Goal: Information Seeking & Learning: Learn about a topic

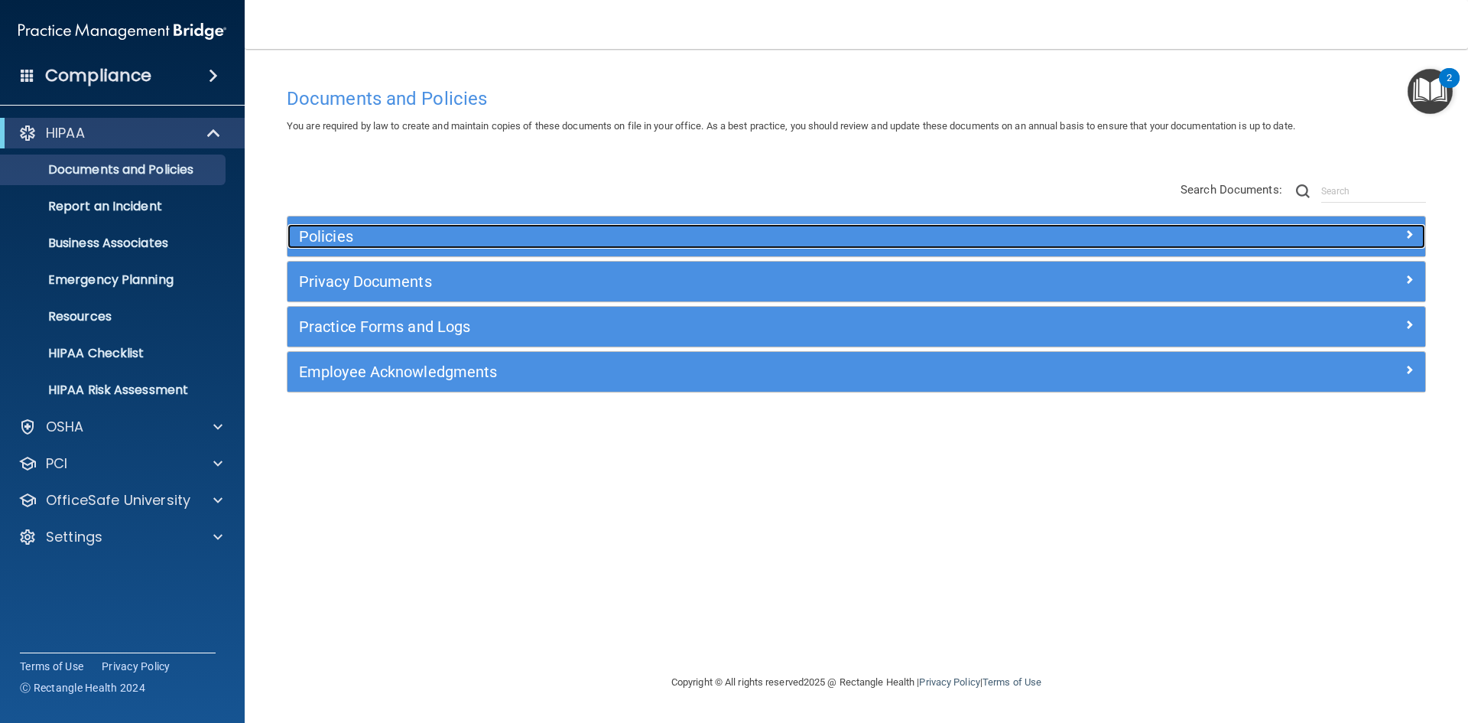
click at [627, 229] on h5 "Policies" at bounding box center [714, 236] width 830 height 17
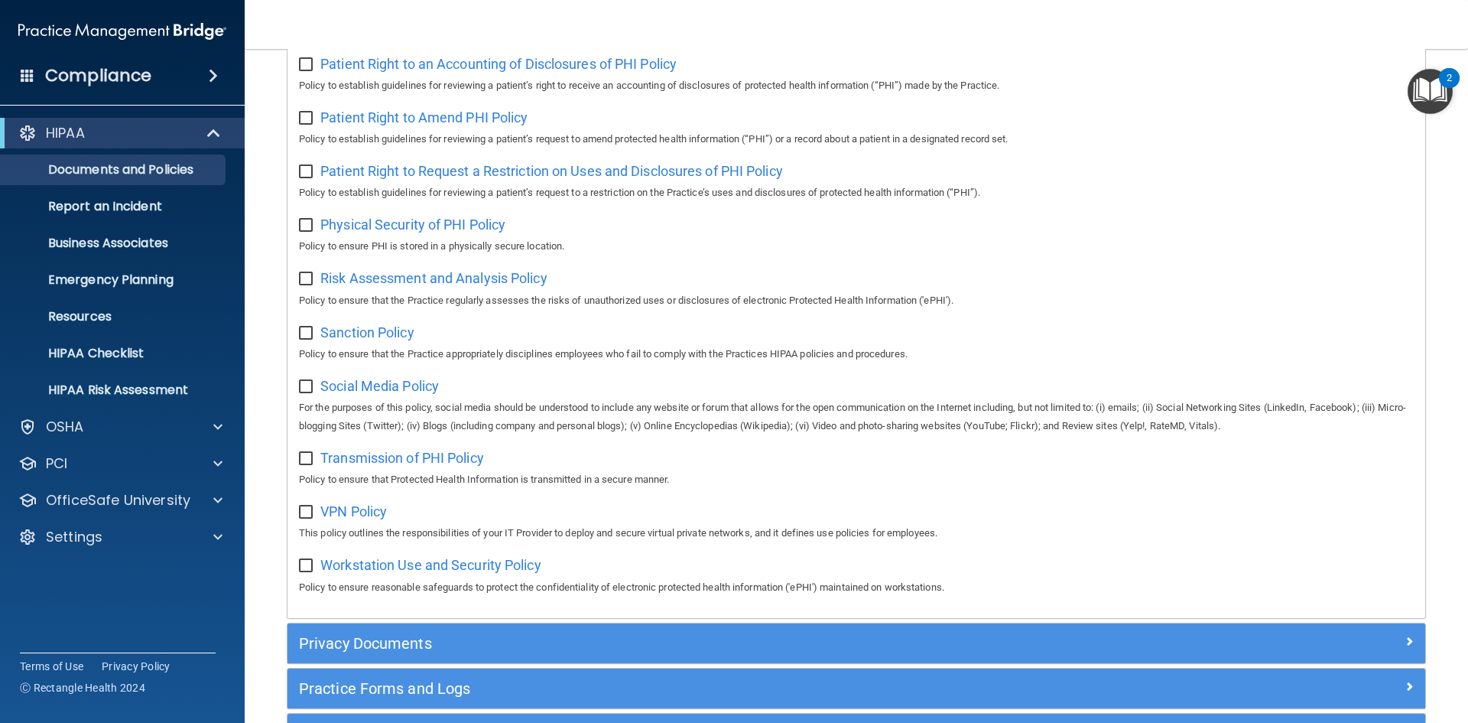
scroll to position [872, 0]
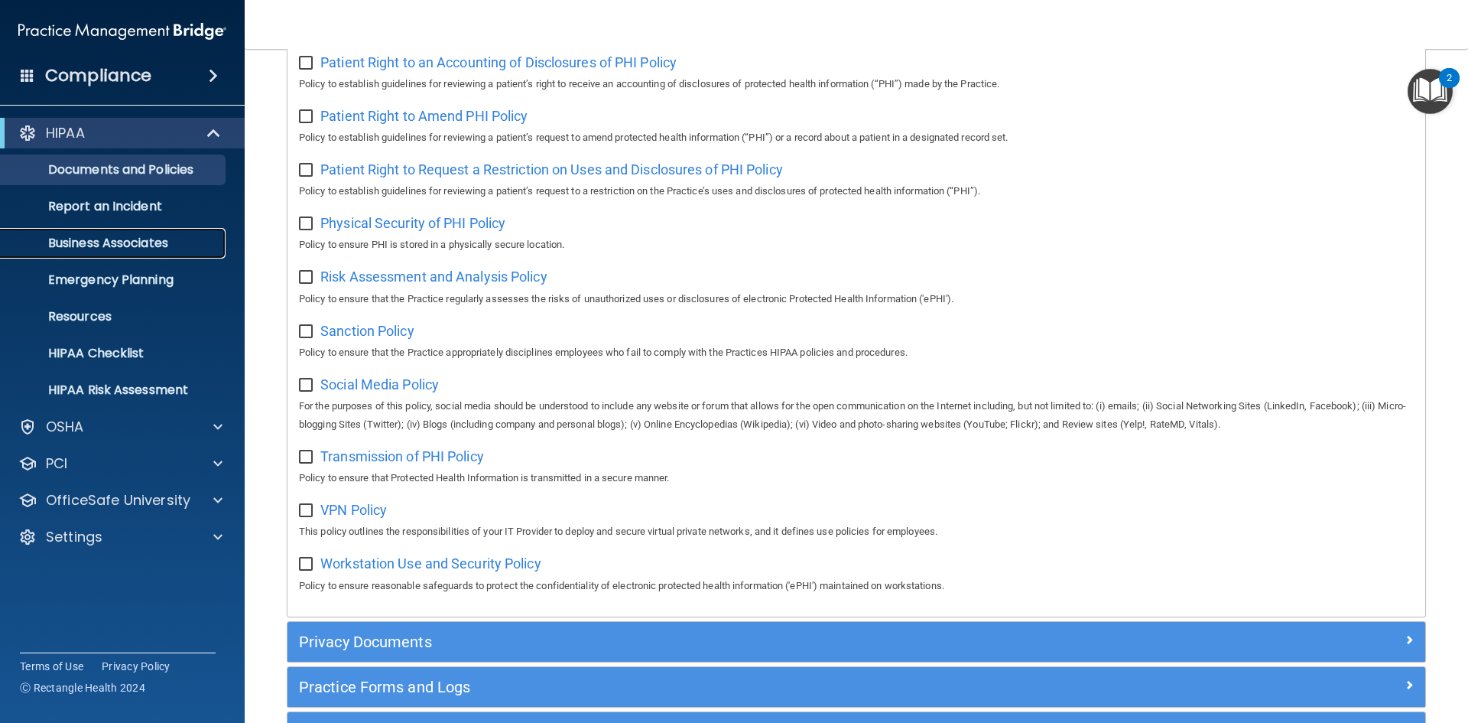
click at [97, 244] on p "Business Associates" at bounding box center [114, 243] width 209 height 15
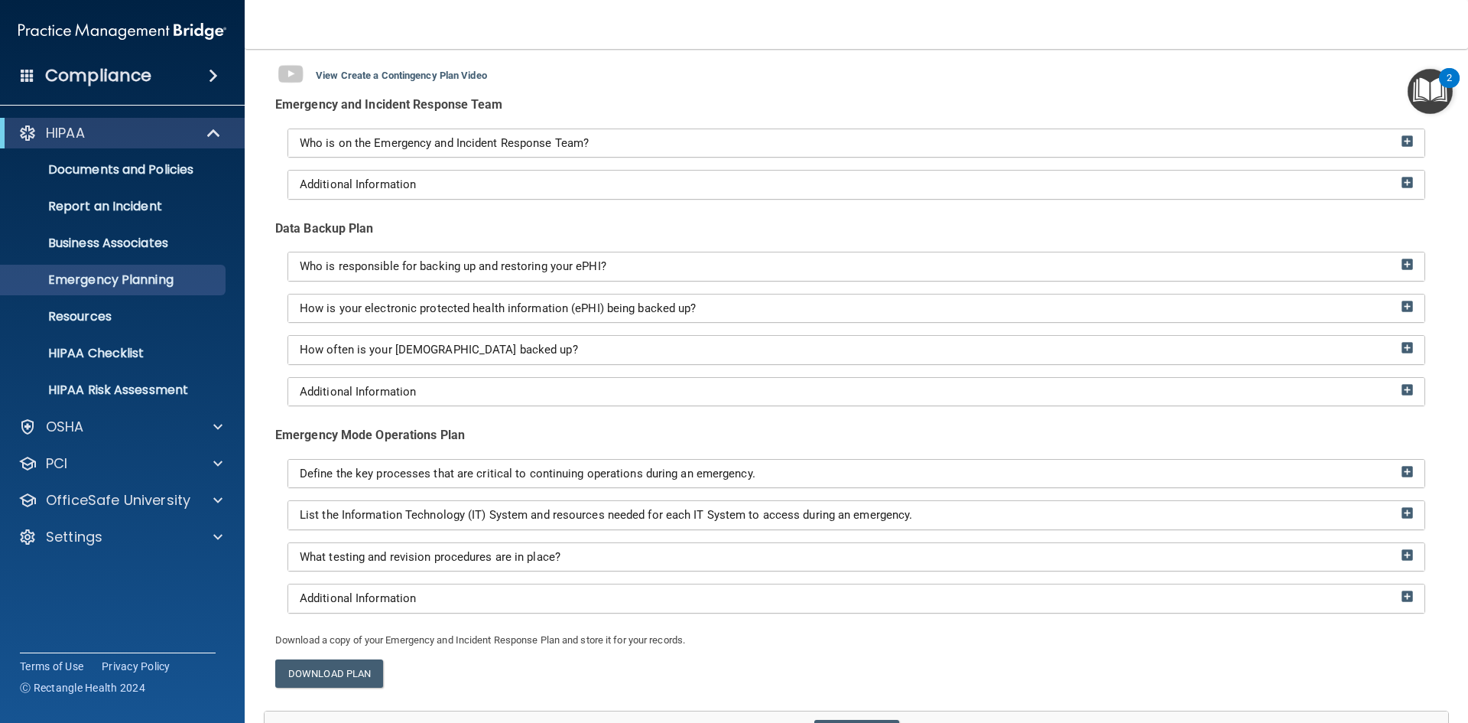
scroll to position [122, 0]
click at [814, 239] on div "Emergency and Incident Response Team Who is on the Emergency and Incident Respo…" at bounding box center [856, 359] width 1185 height 538
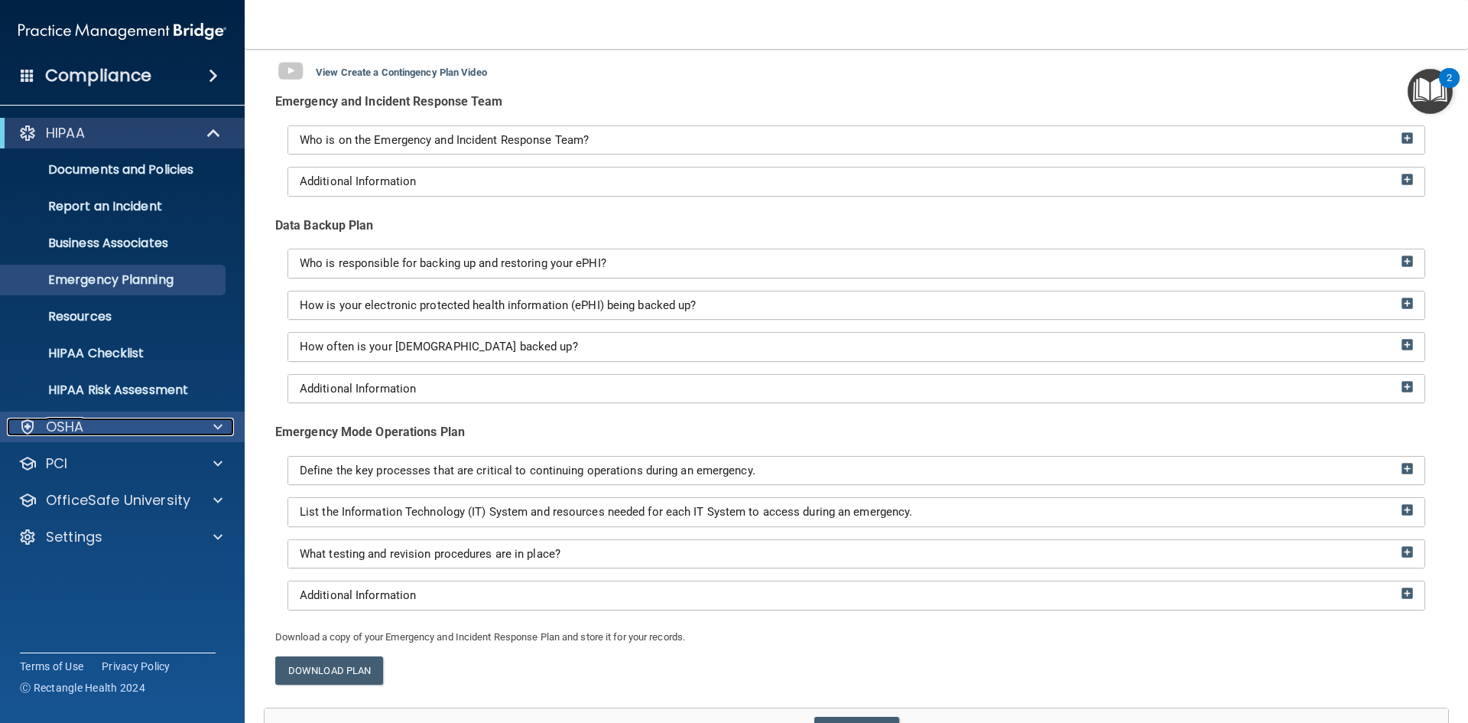
click at [132, 425] on div "OSHA" at bounding box center [102, 427] width 190 height 18
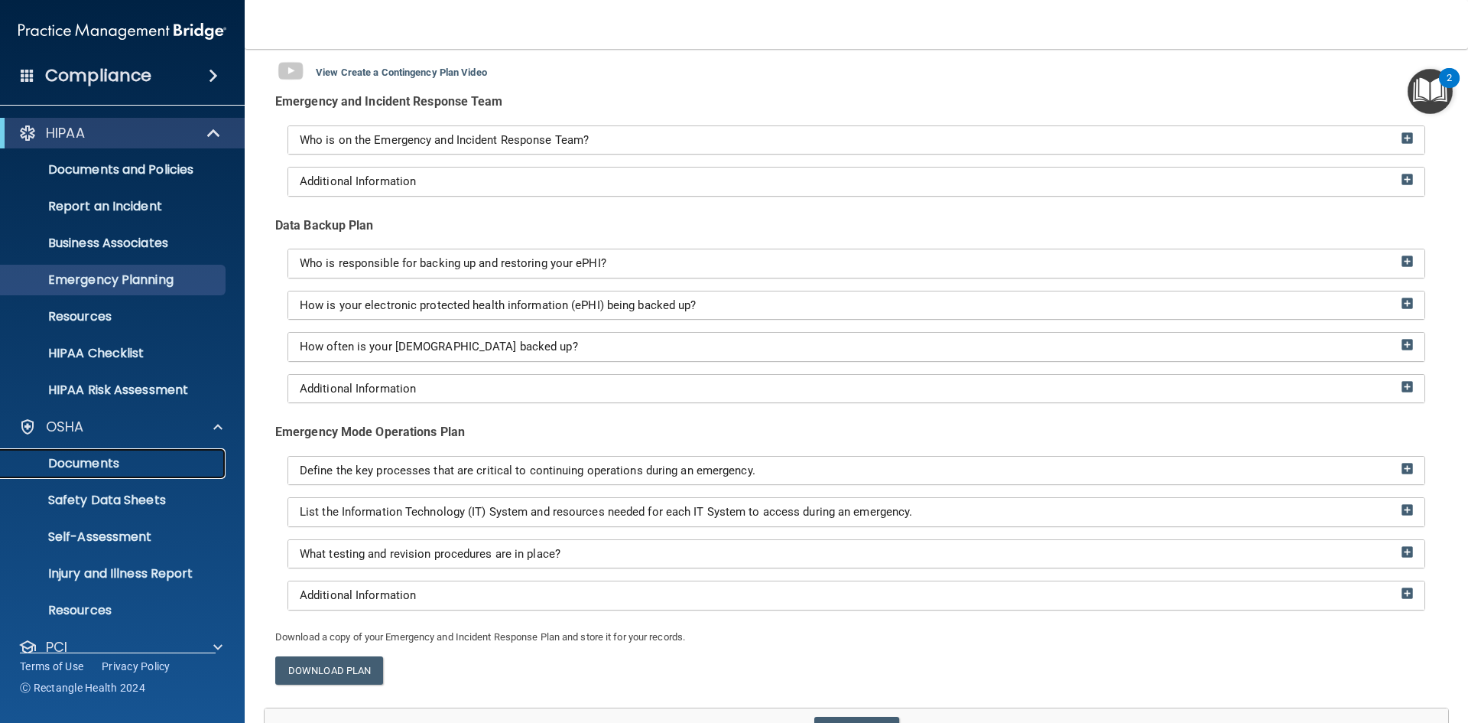
click at [132, 463] on p "Documents" at bounding box center [114, 463] width 209 height 15
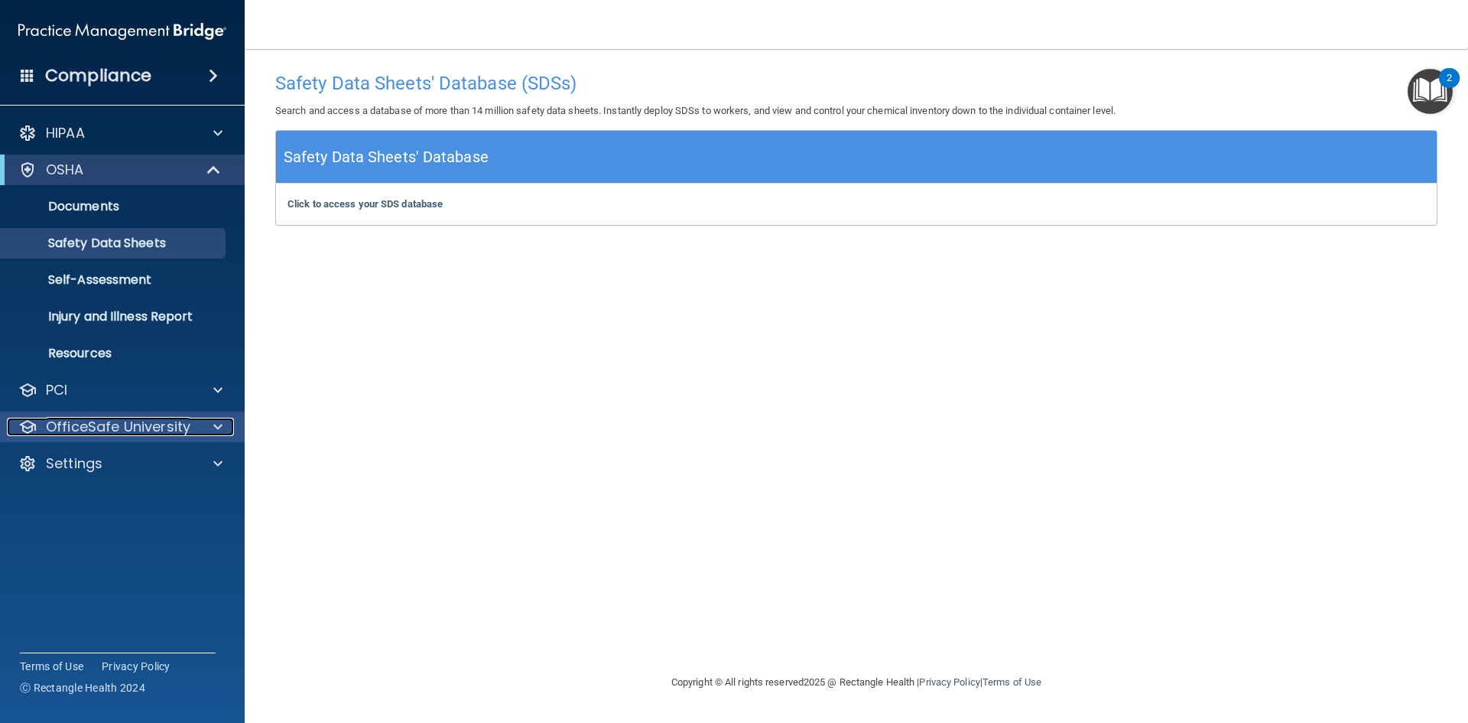
click at [105, 431] on p "OfficeSafe University" at bounding box center [118, 427] width 145 height 18
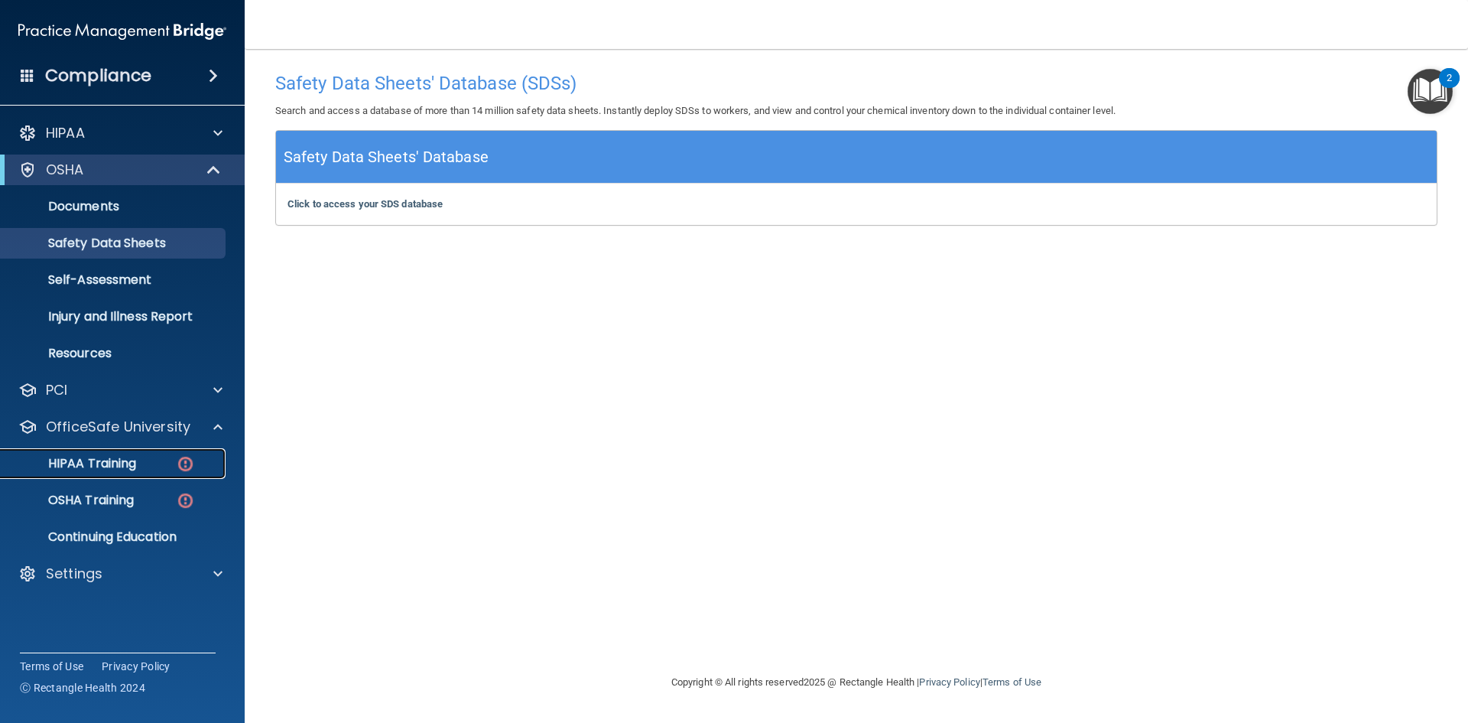
click at [109, 469] on p "HIPAA Training" at bounding box center [73, 463] width 126 height 15
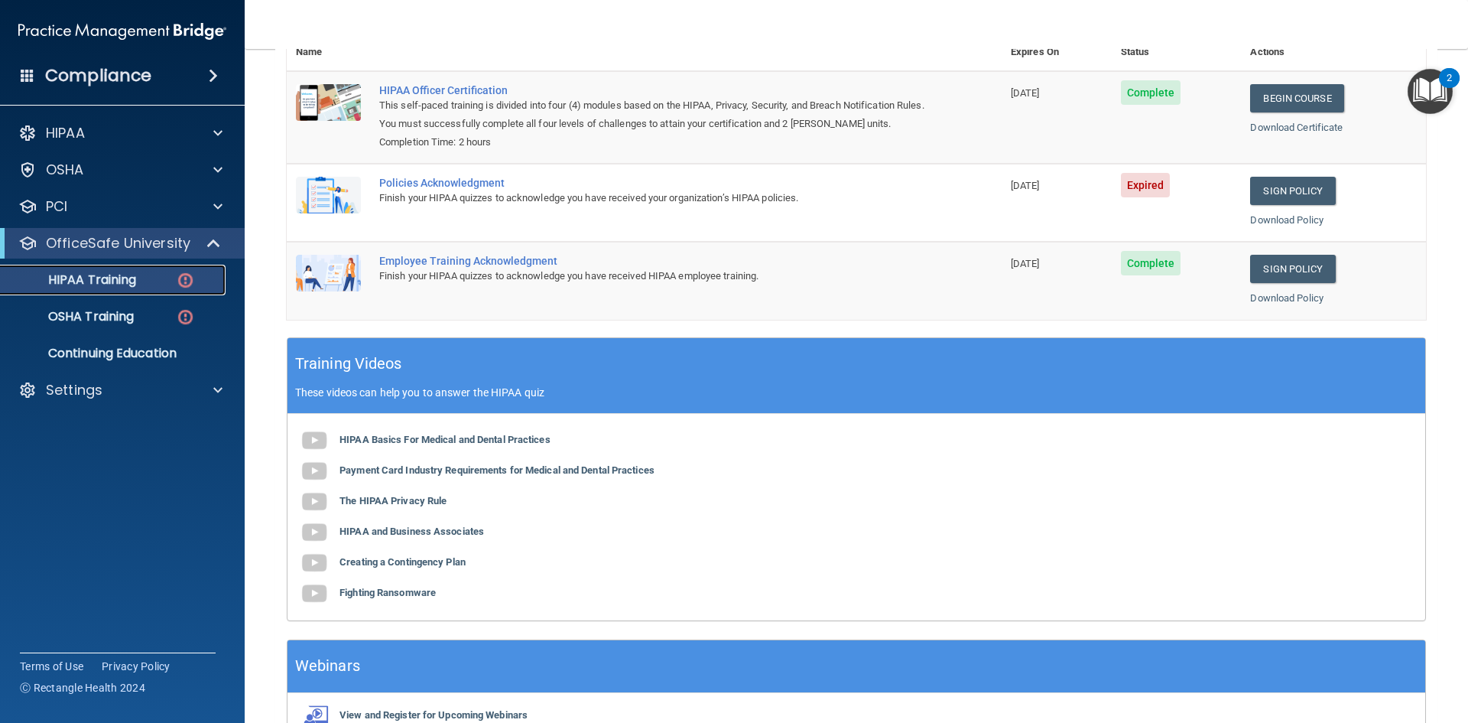
scroll to position [197, 0]
click at [122, 343] on link "Continuing Education" at bounding box center [105, 353] width 241 height 31
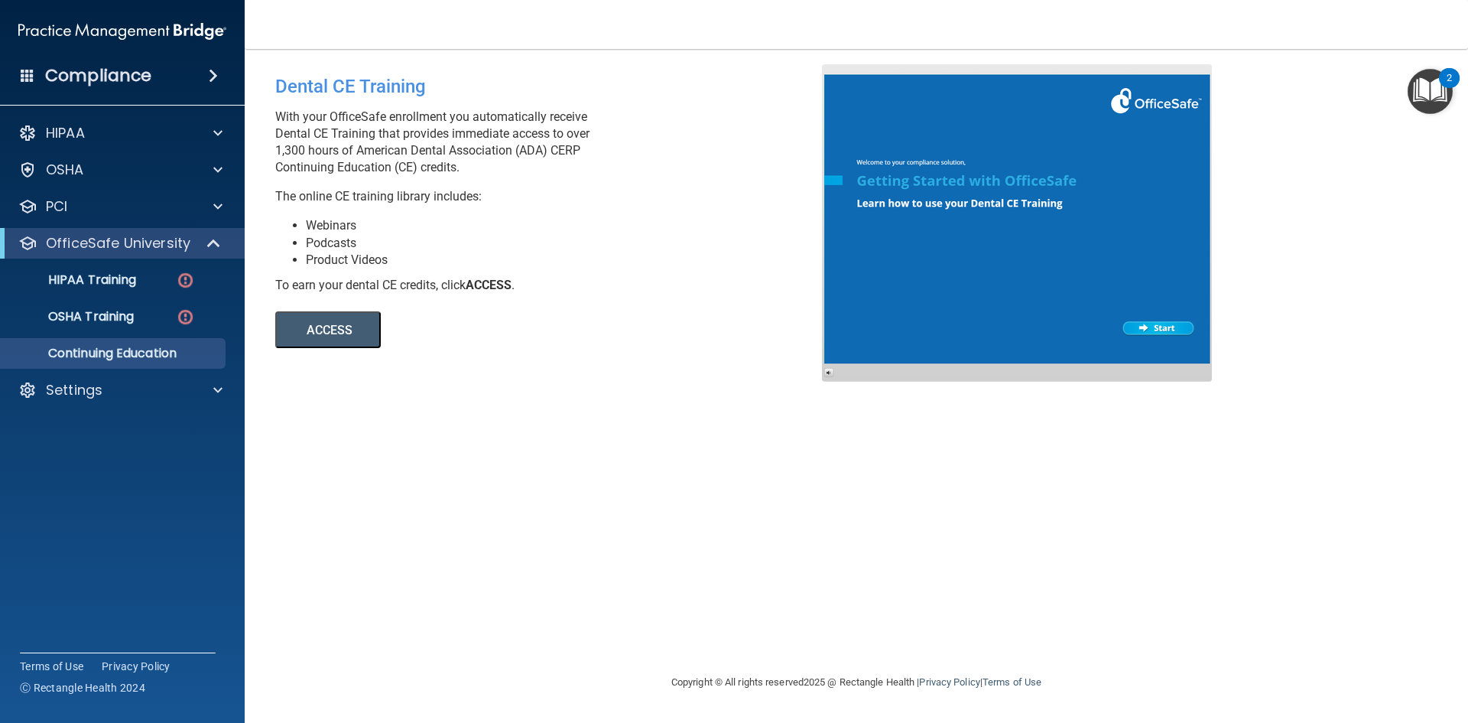
click at [317, 337] on button "ACCESS" at bounding box center [328, 329] width 106 height 37
click at [105, 395] on div "Settings" at bounding box center [102, 390] width 190 height 18
click at [112, 466] on p "My Users" at bounding box center [114, 463] width 209 height 15
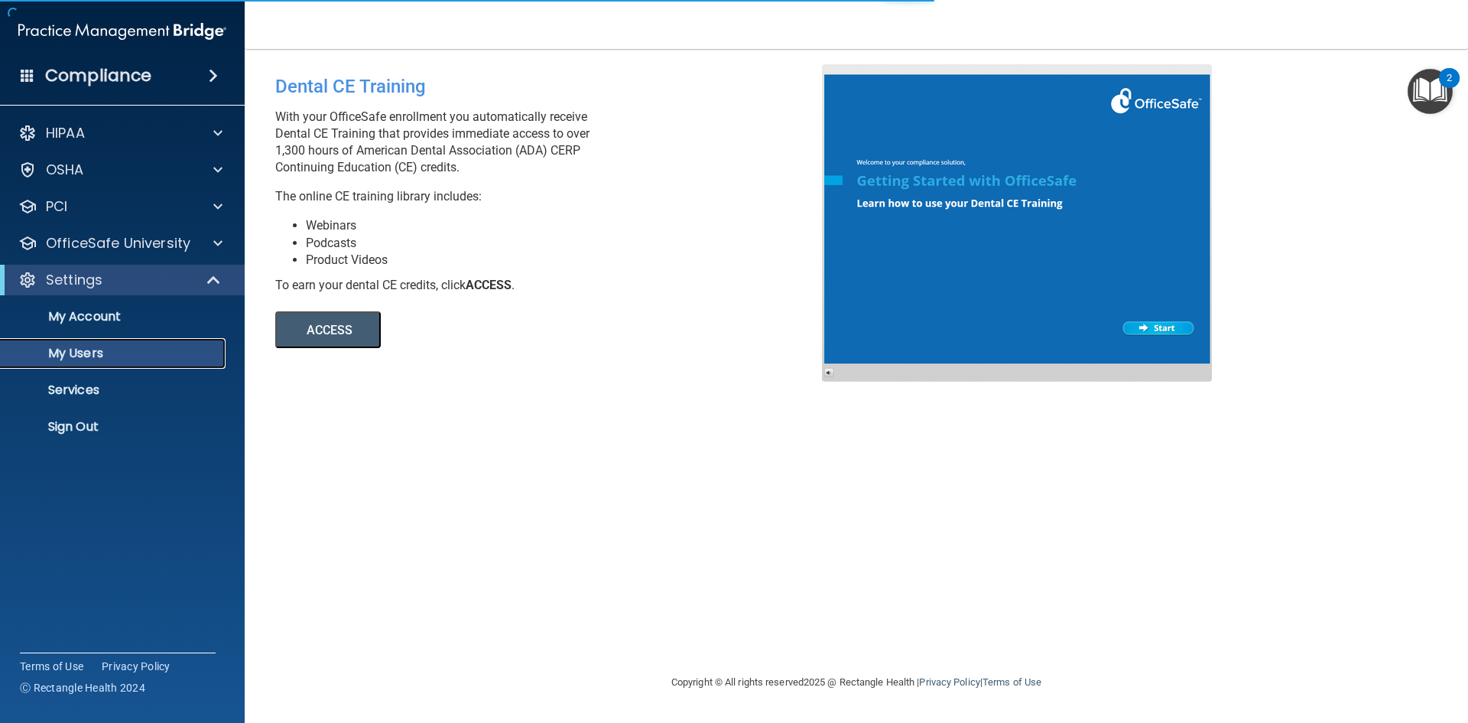
select select "20"
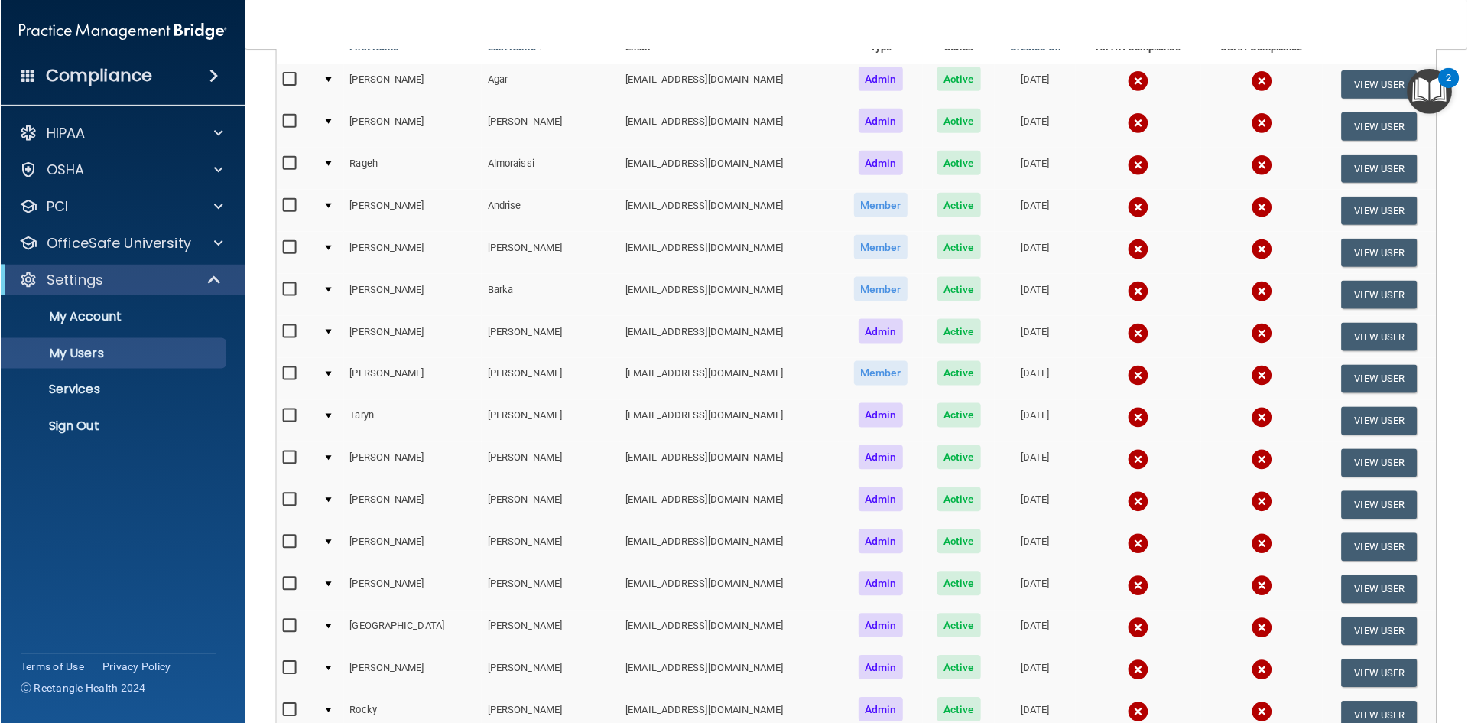
scroll to position [152, 0]
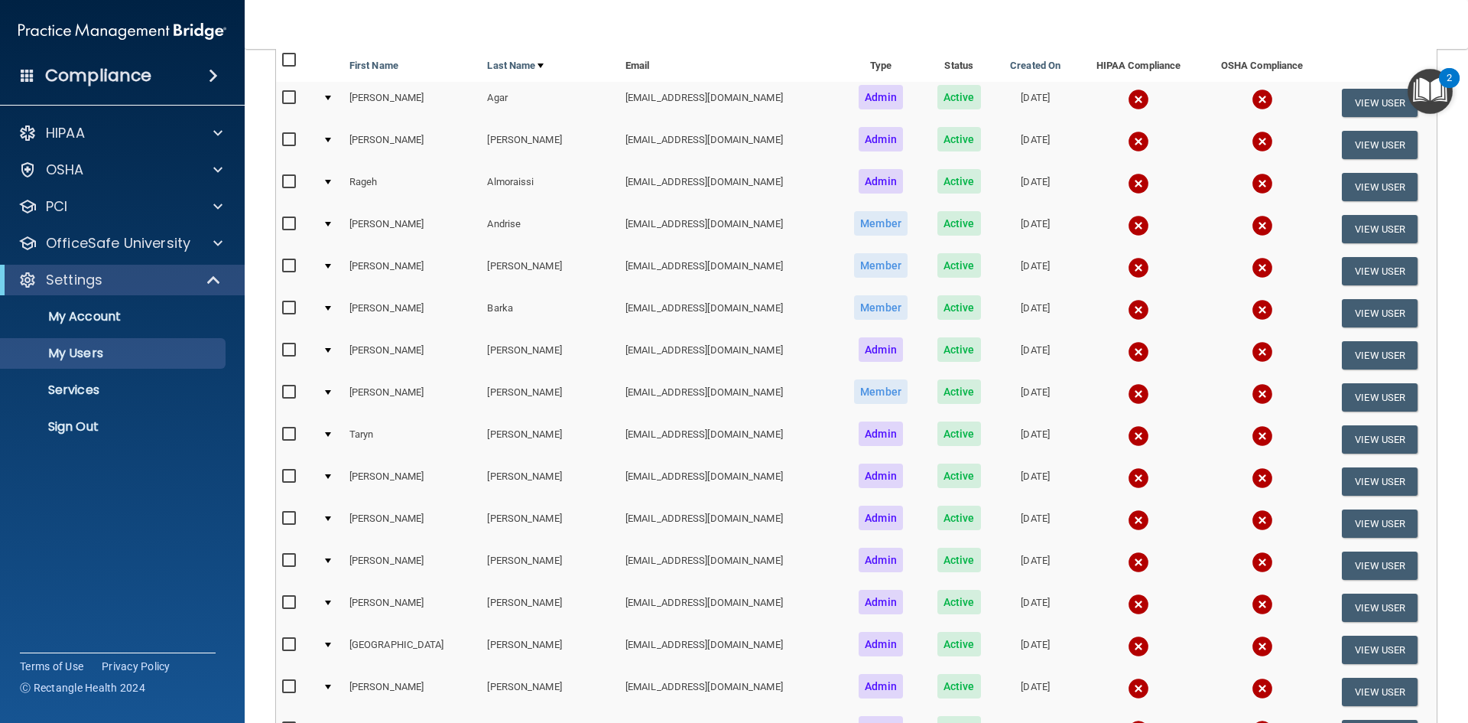
click at [1287, 359] on td at bounding box center [1262, 355] width 122 height 42
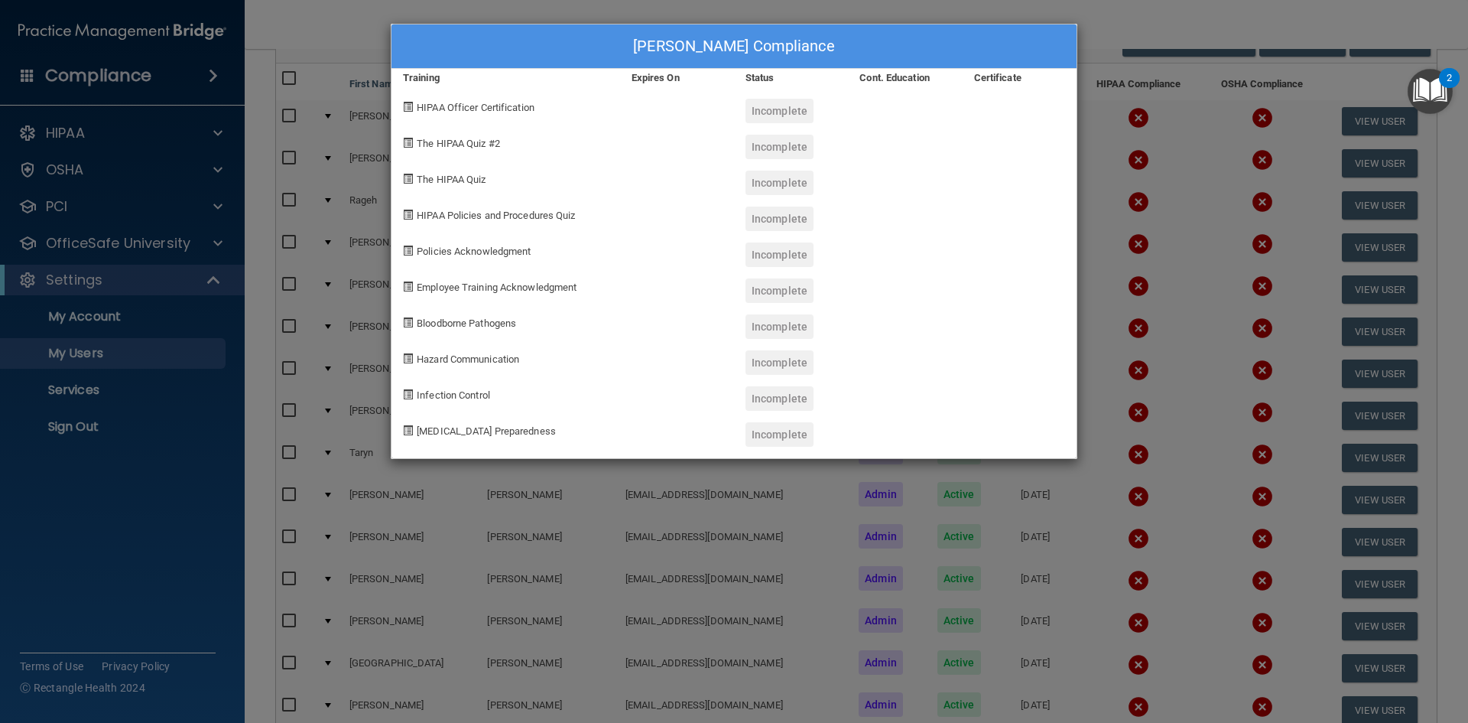
click at [174, 470] on div "Matt Bremerkamp's Compliance Training Expires On Status Cont. Education Certifi…" at bounding box center [734, 361] width 1468 height 723
